Goal: Task Accomplishment & Management: Manage account settings

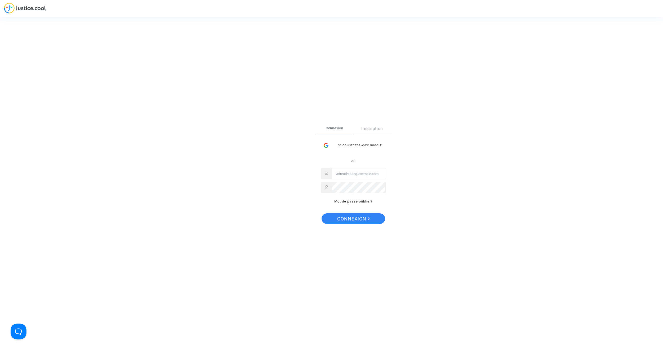
type input "[EMAIL_ADDRESS][DOMAIN_NAME]"
click at [354, 219] on span "Connexion" at bounding box center [353, 219] width 33 height 11
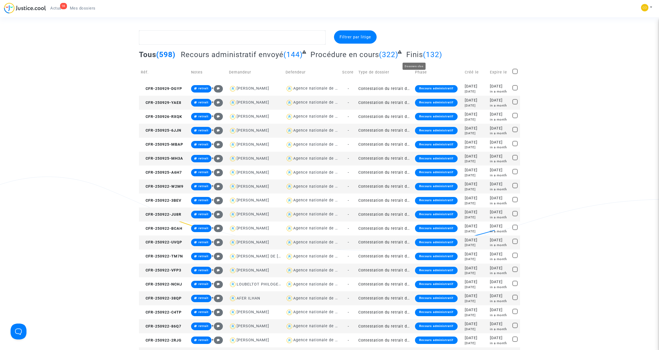
click at [420, 56] on span "Finis" at bounding box center [414, 54] width 17 height 9
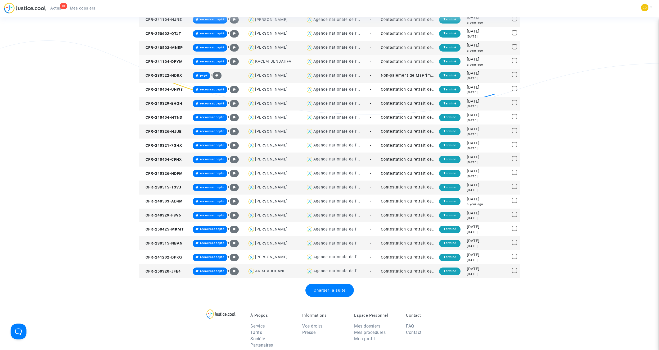
scroll to position [371, 0]
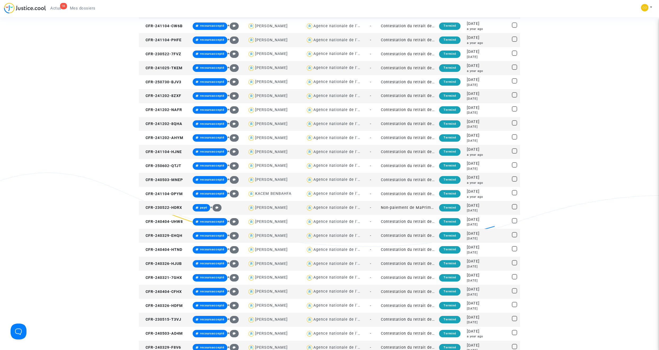
click at [658, 37] on div "Filtrer par litige Tous (598) Recours administratif envoyé (144) Procédure en c…" at bounding box center [329, 45] width 659 height 770
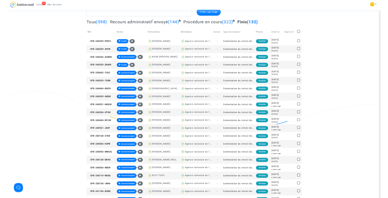
scroll to position [0, 0]
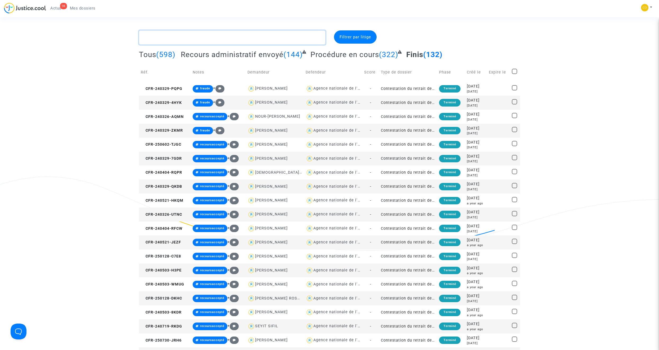
click at [206, 39] on textarea at bounding box center [232, 37] width 187 height 14
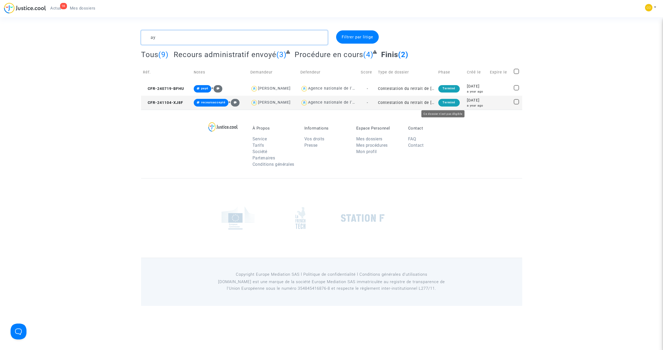
click at [211, 39] on textarea at bounding box center [234, 37] width 187 height 14
drag, startPoint x: 199, startPoint y: 39, endPoint x: 143, endPoint y: 41, distance: 55.9
click at [143, 41] on textarea at bounding box center [234, 37] width 187 height 14
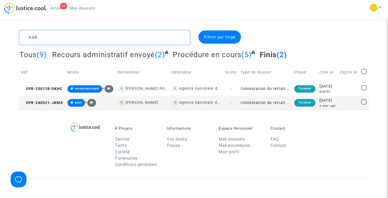
click at [65, 40] on textarea at bounding box center [104, 37] width 171 height 14
type textarea "K"
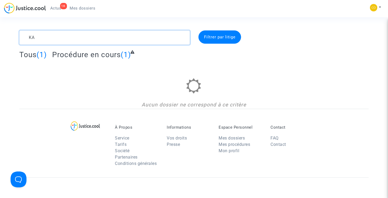
type textarea "K"
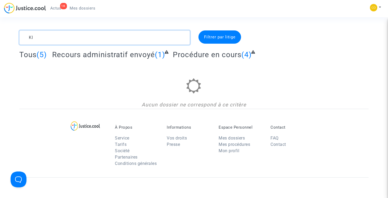
type textarea "K"
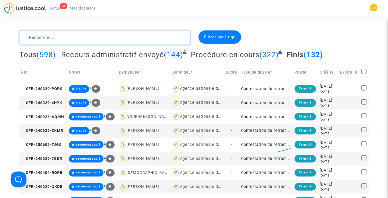
click at [40, 41] on textarea at bounding box center [104, 37] width 171 height 14
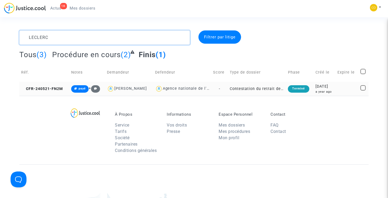
type textarea "LECLERC"
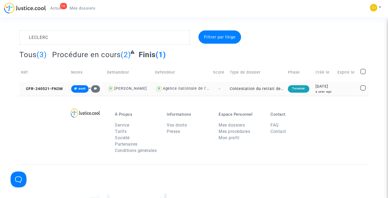
click at [264, 88] on td "Contestation du retrait de MaPrimeRénov par l'ANAH (mandataire)" at bounding box center [257, 89] width 58 height 14
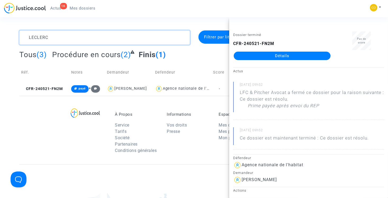
click at [70, 43] on textarea at bounding box center [104, 37] width 171 height 14
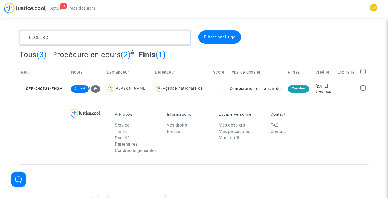
drag, startPoint x: 75, startPoint y: 39, endPoint x: 25, endPoint y: 40, distance: 49.5
click at [25, 40] on textarea at bounding box center [104, 37] width 171 height 14
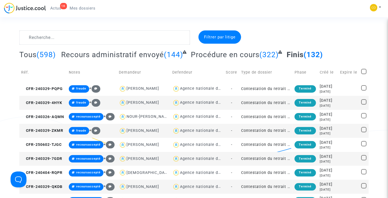
click at [304, 55] on span "(132)" at bounding box center [313, 54] width 19 height 9
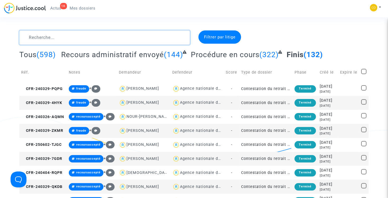
click at [66, 40] on textarea at bounding box center [104, 37] width 171 height 14
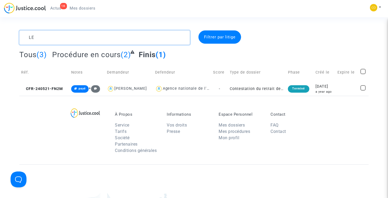
type textarea "L"
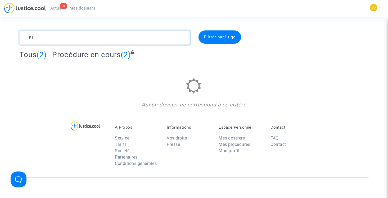
type textarea "K"
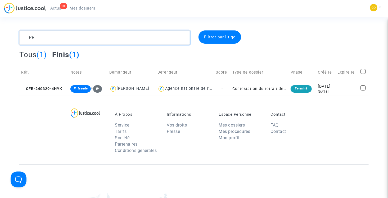
type textarea "P"
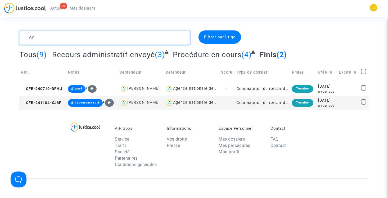
type textarea "A"
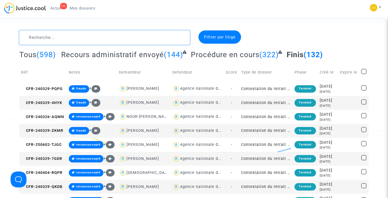
click at [64, 36] on textarea at bounding box center [104, 37] width 171 height 14
type textarea "J"
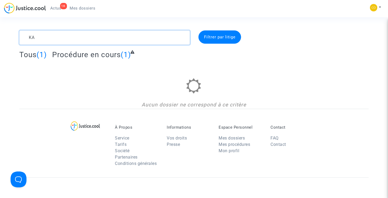
type textarea "K"
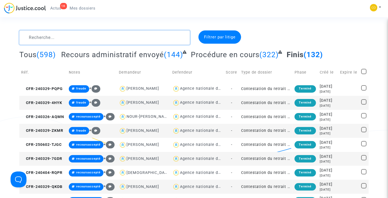
click at [72, 39] on textarea at bounding box center [104, 37] width 171 height 14
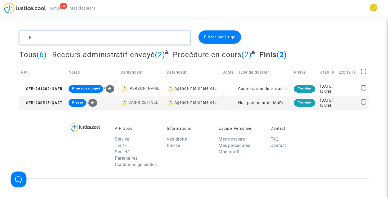
type textarea "F"
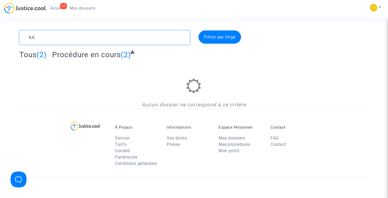
type textarea "K"
type textarea "T"
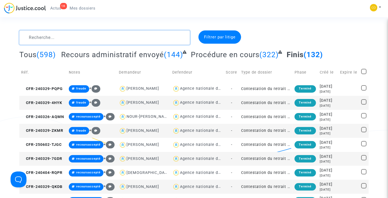
click at [82, 33] on textarea at bounding box center [104, 37] width 171 height 14
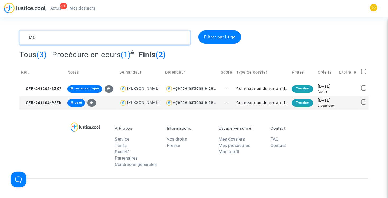
type textarea "M"
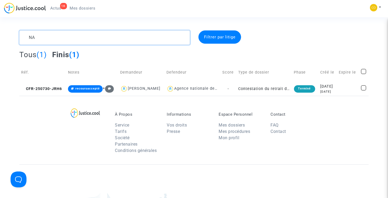
type textarea "N"
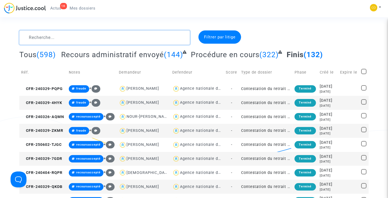
click at [71, 37] on textarea at bounding box center [104, 37] width 171 height 14
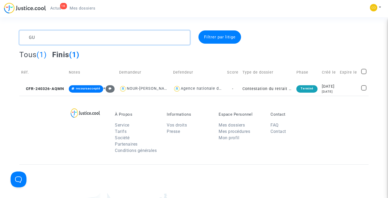
type textarea "G"
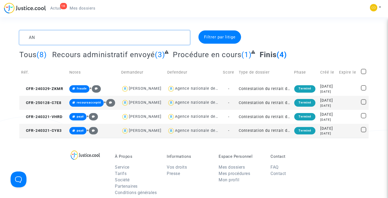
type textarea "A"
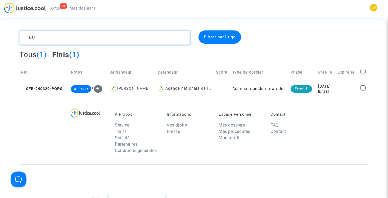
type textarea "D"
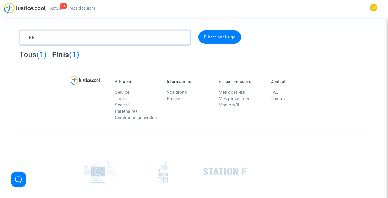
type textarea "P"
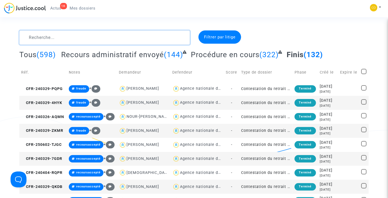
click at [79, 31] on textarea at bounding box center [104, 37] width 171 height 14
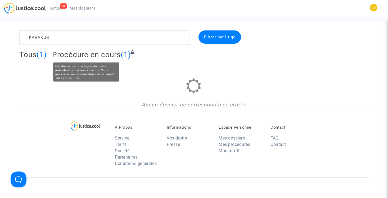
click at [92, 54] on span "Procédure en cours" at bounding box center [86, 54] width 69 height 9
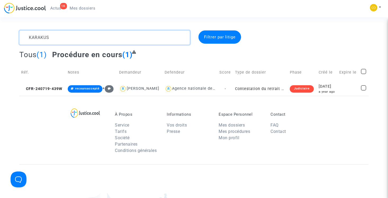
click at [105, 39] on textarea at bounding box center [104, 37] width 171 height 14
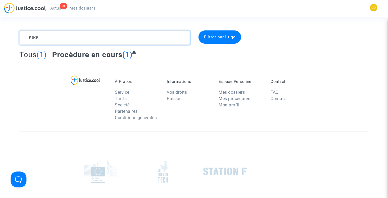
type textarea "KIRKA"
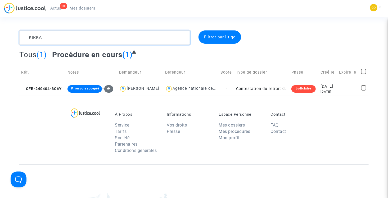
click at [105, 39] on textarea at bounding box center [104, 37] width 171 height 14
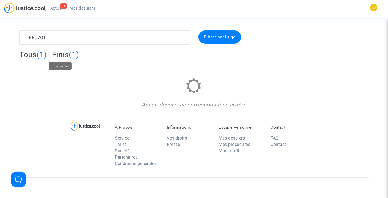
click at [67, 56] on span "Finis" at bounding box center [60, 54] width 17 height 9
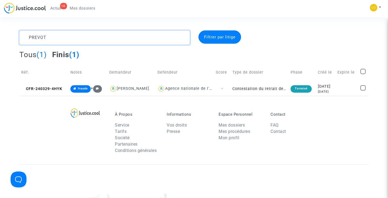
click at [57, 38] on textarea at bounding box center [104, 37] width 171 height 14
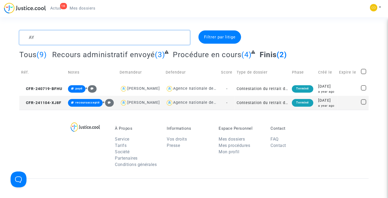
type textarea "A"
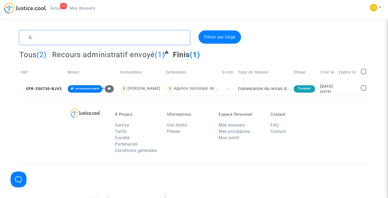
type textarea "I"
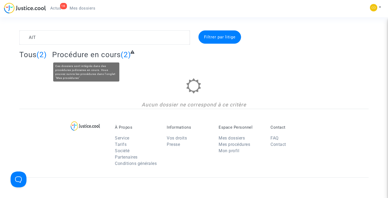
click at [73, 58] on span "Procédure en cours" at bounding box center [86, 54] width 69 height 9
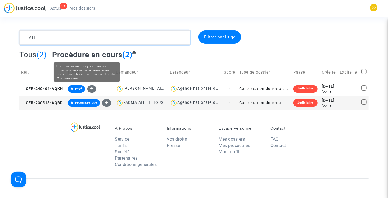
click at [68, 35] on textarea at bounding box center [104, 37] width 171 height 14
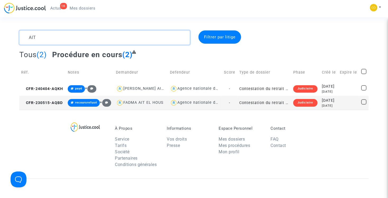
click at [68, 35] on textarea at bounding box center [104, 37] width 171 height 14
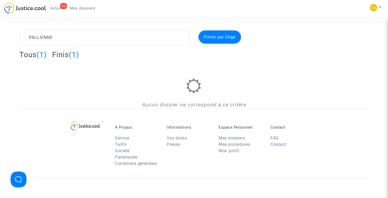
click at [71, 54] on span "(1)" at bounding box center [74, 54] width 10 height 9
click at [29, 58] on span "Tous" at bounding box center [27, 54] width 17 height 9
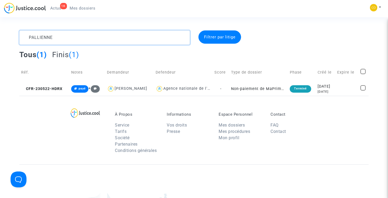
click at [65, 37] on textarea at bounding box center [104, 37] width 171 height 14
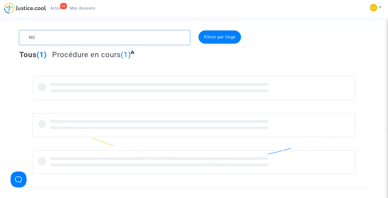
type textarea "N"
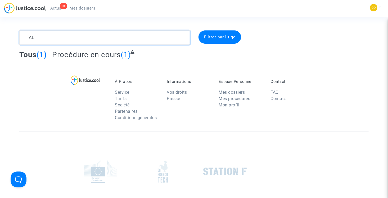
type textarea "A"
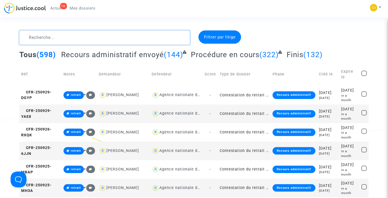
click at [65, 37] on textarea at bounding box center [104, 37] width 171 height 14
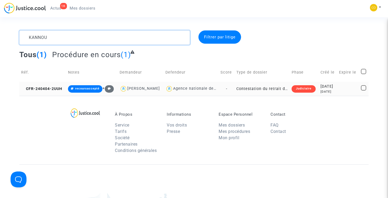
type textarea "KANNOU"
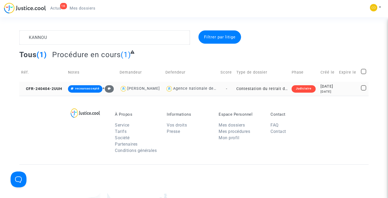
click at [270, 89] on td "Contestation du retrait de MaPrimeRénov par l'ANAH (mandataire)" at bounding box center [261, 89] width 55 height 14
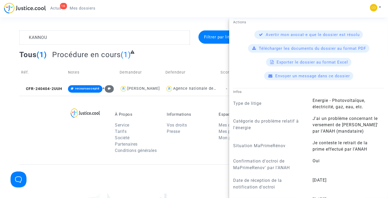
scroll to position [185, 0]
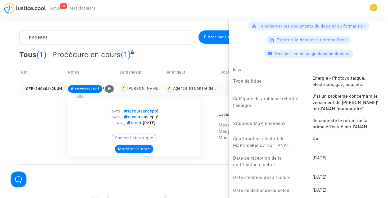
click at [76, 90] on span "recoursaccepté" at bounding box center [87, 88] width 24 height 3
click at [133, 149] on button "Modifier la note" at bounding box center [134, 149] width 39 height 8
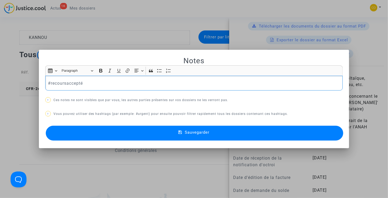
drag, startPoint x: 124, startPoint y: 83, endPoint x: 50, endPoint y: 82, distance: 73.3
click at [50, 82] on p "#recoursaccepté" at bounding box center [194, 83] width 292 height 7
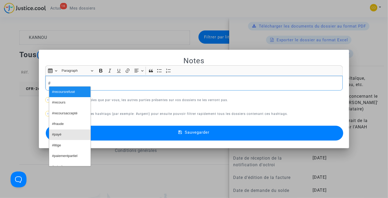
click at [63, 133] on button "#payé" at bounding box center [69, 134] width 41 height 11
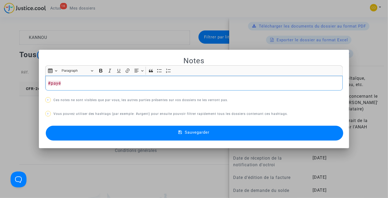
click at [66, 83] on p "#payé" at bounding box center [194, 83] width 292 height 7
click at [60, 83] on p "#payé" at bounding box center [194, 83] width 292 height 7
click at [345, 33] on div at bounding box center [194, 99] width 388 height 198
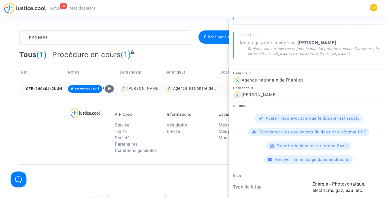
scroll to position [0, 0]
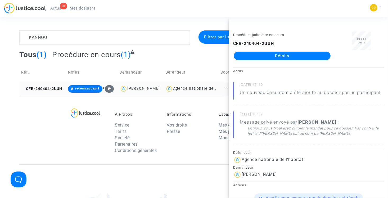
click at [181, 54] on div "Tous (1) Procédure en cours (1)" at bounding box center [193, 56] width 349 height 13
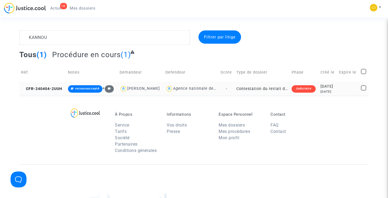
click at [264, 92] on td "Contestation du retrait de MaPrimeRénov par l'ANAH (mandataire)" at bounding box center [261, 89] width 55 height 14
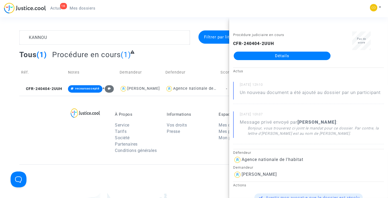
click at [274, 59] on link "Détails" at bounding box center [282, 56] width 97 height 8
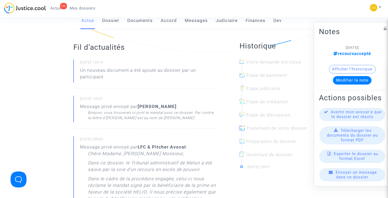
scroll to position [79, 0]
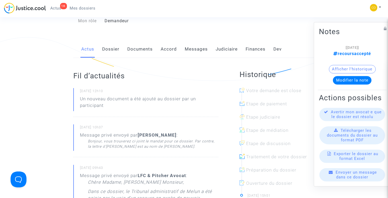
click at [115, 44] on link "Dossier" at bounding box center [110, 48] width 17 height 17
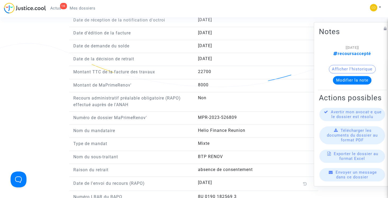
scroll to position [503, 0]
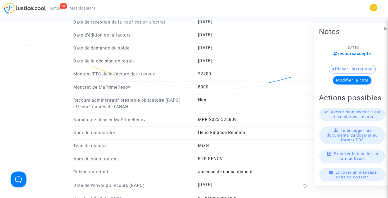
click at [234, 98] on answer "Non" at bounding box center [253, 100] width 111 height 6
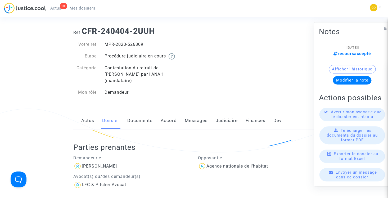
scroll to position [0, 0]
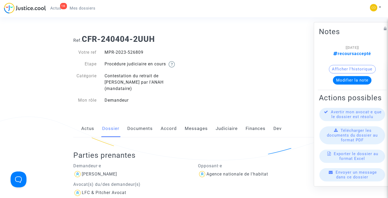
click at [352, 77] on button "Modifier la note" at bounding box center [352, 80] width 39 height 8
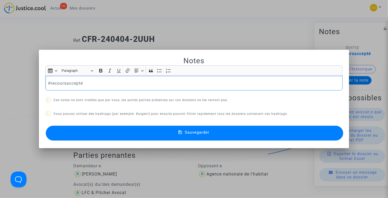
drag, startPoint x: 85, startPoint y: 86, endPoint x: 50, endPoint y: 84, distance: 35.0
click at [50, 84] on p "#recoursaccepté" at bounding box center [194, 83] width 292 height 7
click at [67, 92] on button "#payé" at bounding box center [69, 92] width 41 height 11
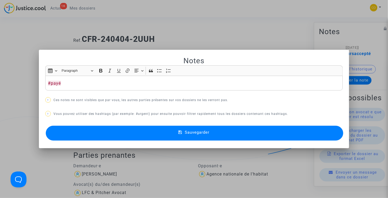
click at [184, 134] on mat-icon at bounding box center [181, 133] width 6 height 6
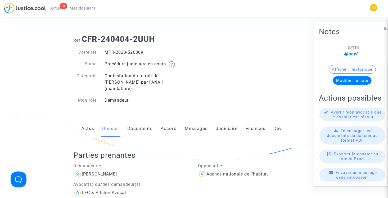
click at [85, 8] on span "Mes dossiers" at bounding box center [83, 8] width 26 height 5
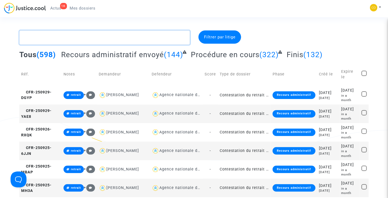
click at [82, 34] on textarea at bounding box center [104, 37] width 171 height 14
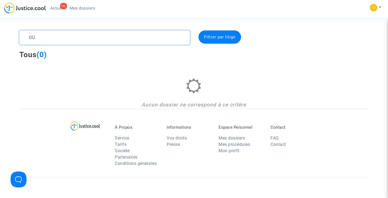
type textarea "O"
type textarea "Z"
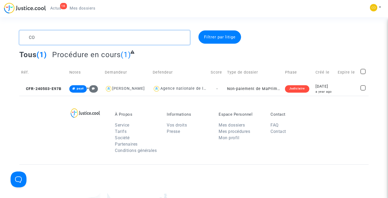
type textarea "C"
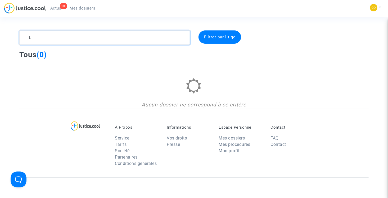
type textarea "L"
type textarea "M"
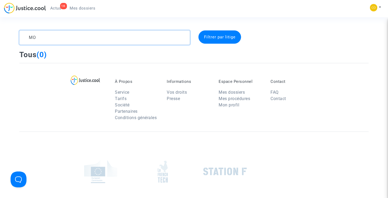
type textarea "M"
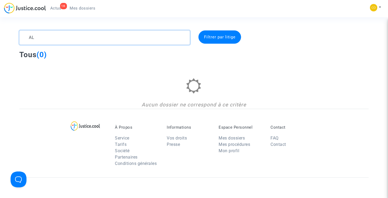
type textarea "A"
type textarea "Q"
type textarea "G"
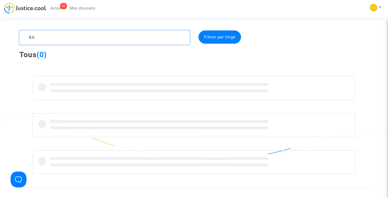
type textarea "B"
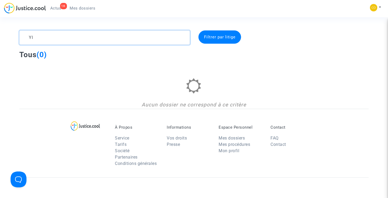
type textarea "Y"
type textarea "E"
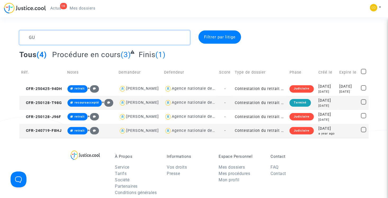
type textarea "G"
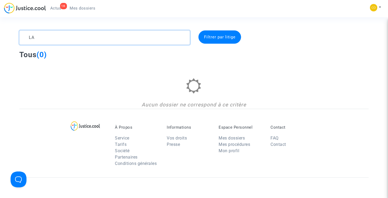
type textarea "L"
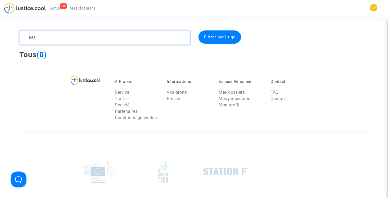
type textarea "G"
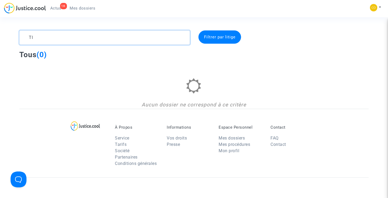
type textarea "T"
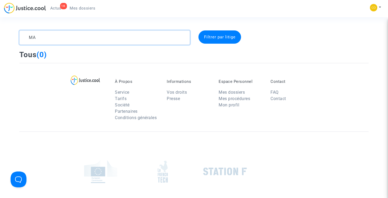
type textarea "M"
